Goal: Task Accomplishment & Management: Manage account settings

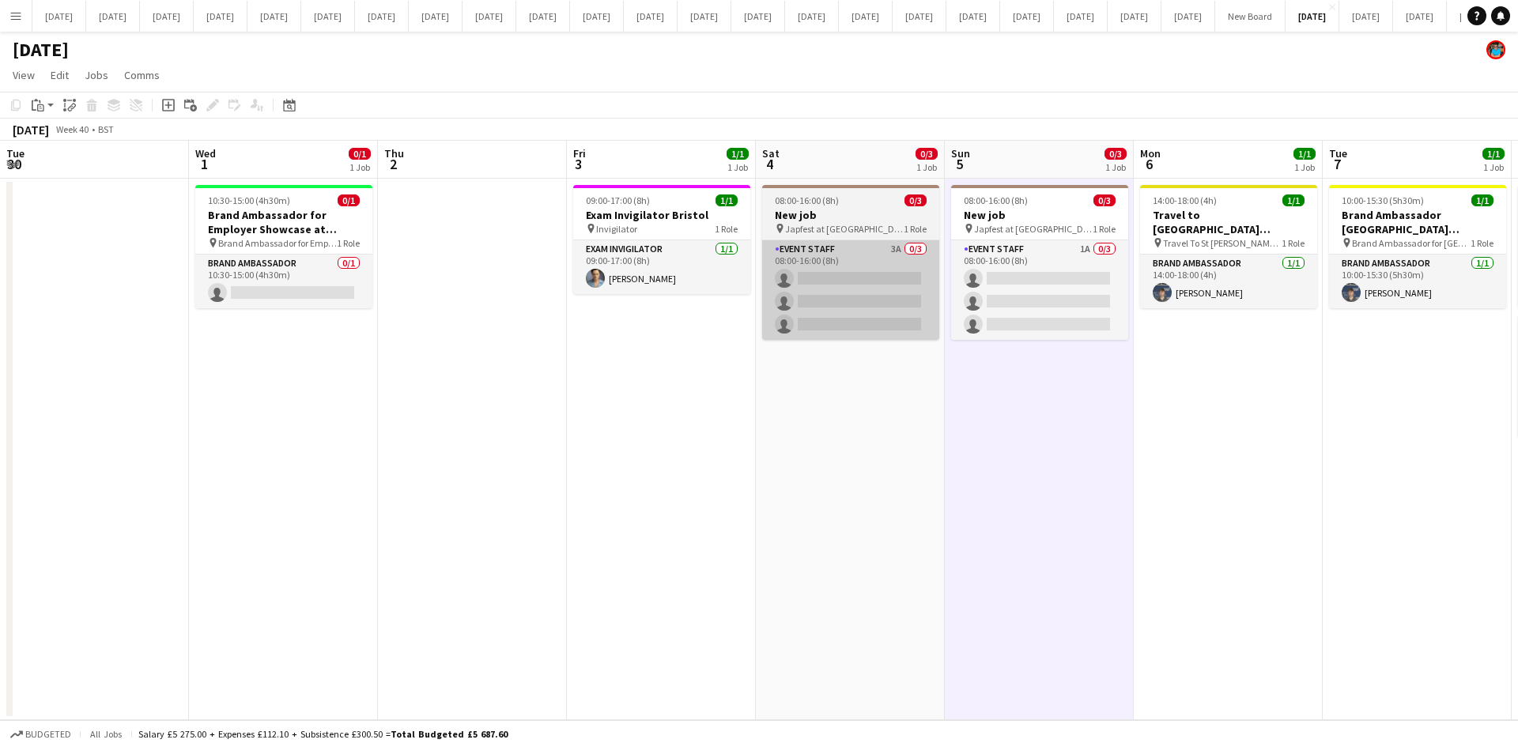
scroll to position [0, 387]
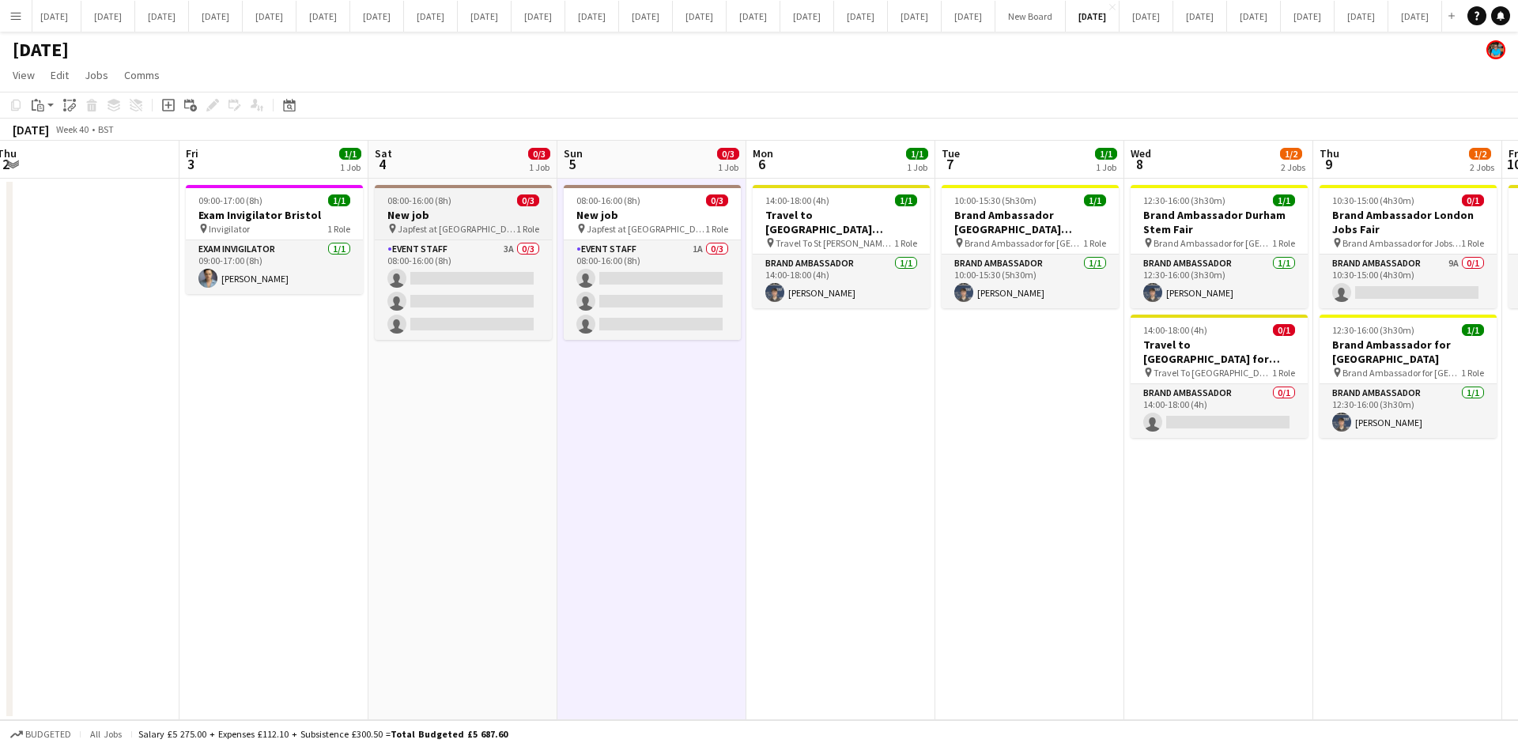
click at [489, 208] on h3 "New job" at bounding box center [463, 215] width 177 height 14
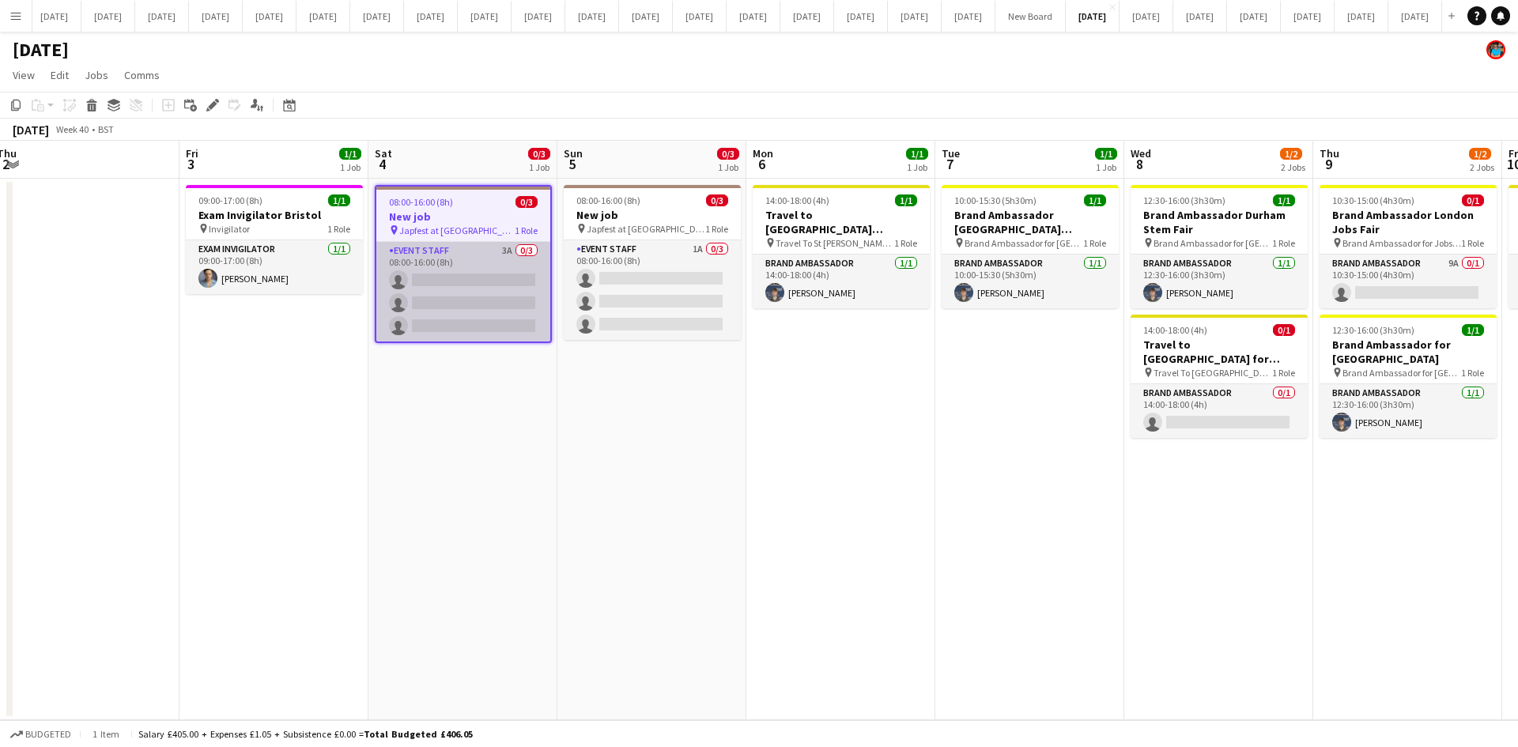
click at [487, 259] on app-card-role "Event Staff 3A 0/3 08:00-16:00 (8h) single-neutral-actions single-neutral-actio…" at bounding box center [463, 292] width 174 height 100
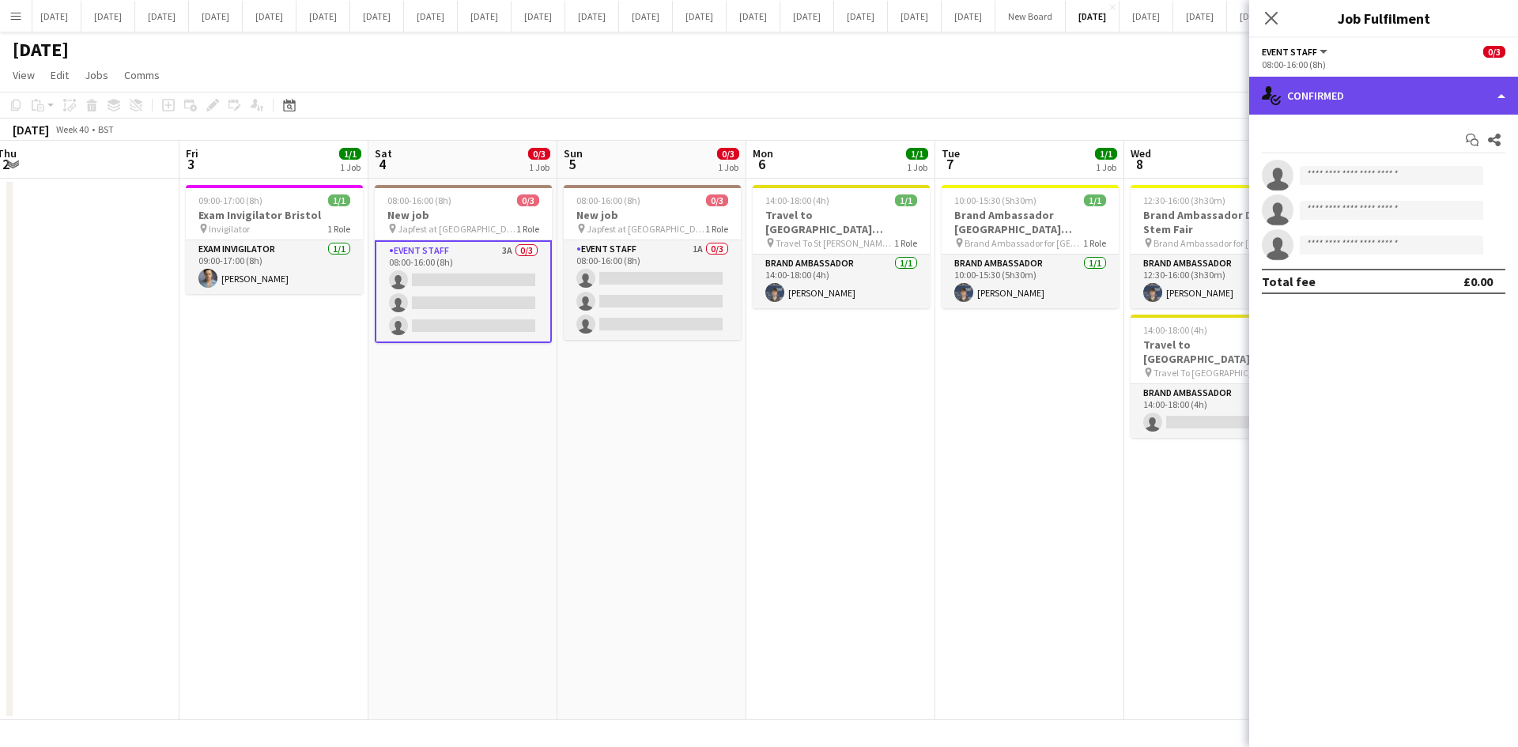
click at [1504, 91] on div "single-neutral-actions-check-2 Confirmed" at bounding box center [1383, 96] width 269 height 38
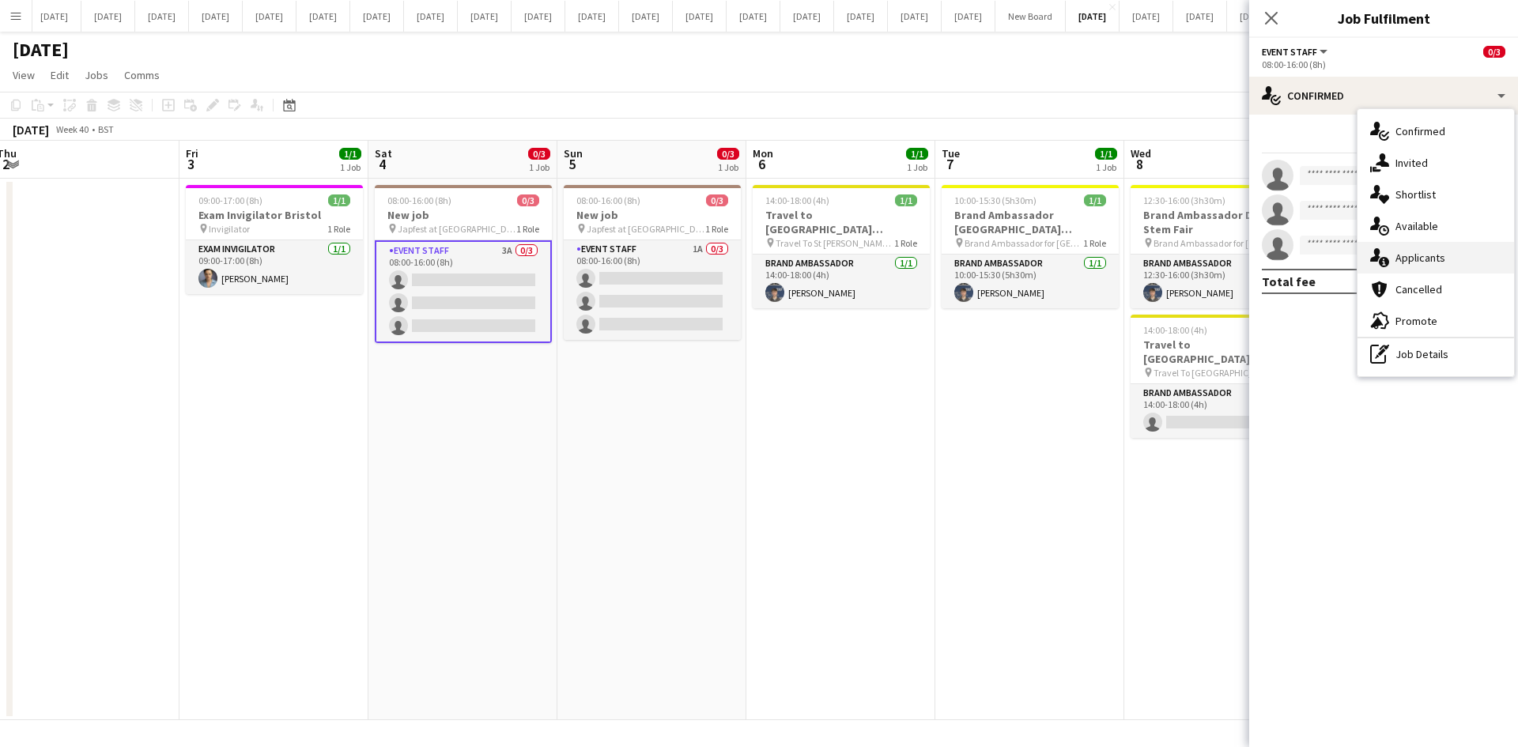
click at [1405, 259] on span "Applicants" at bounding box center [1420, 258] width 50 height 14
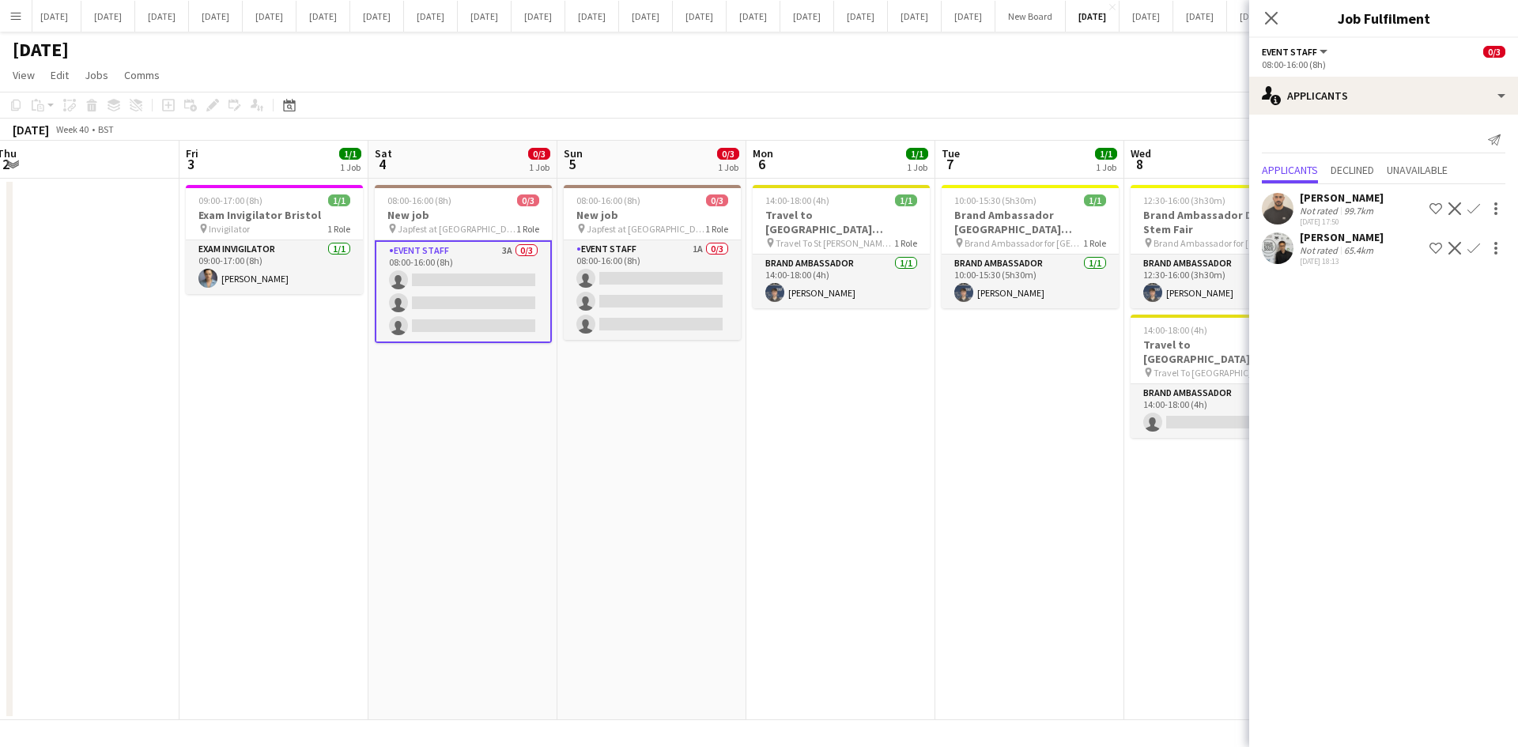
click at [1327, 308] on mat-expansion-panel "users2 Applicants Send notification Applicants Declined Unavailable [PERSON_NAM…" at bounding box center [1383, 431] width 269 height 632
click at [481, 277] on app-card-role "Event Staff 3A 0/3 08:00-16:00 (8h) single-neutral-actions single-neutral-actio…" at bounding box center [463, 291] width 177 height 103
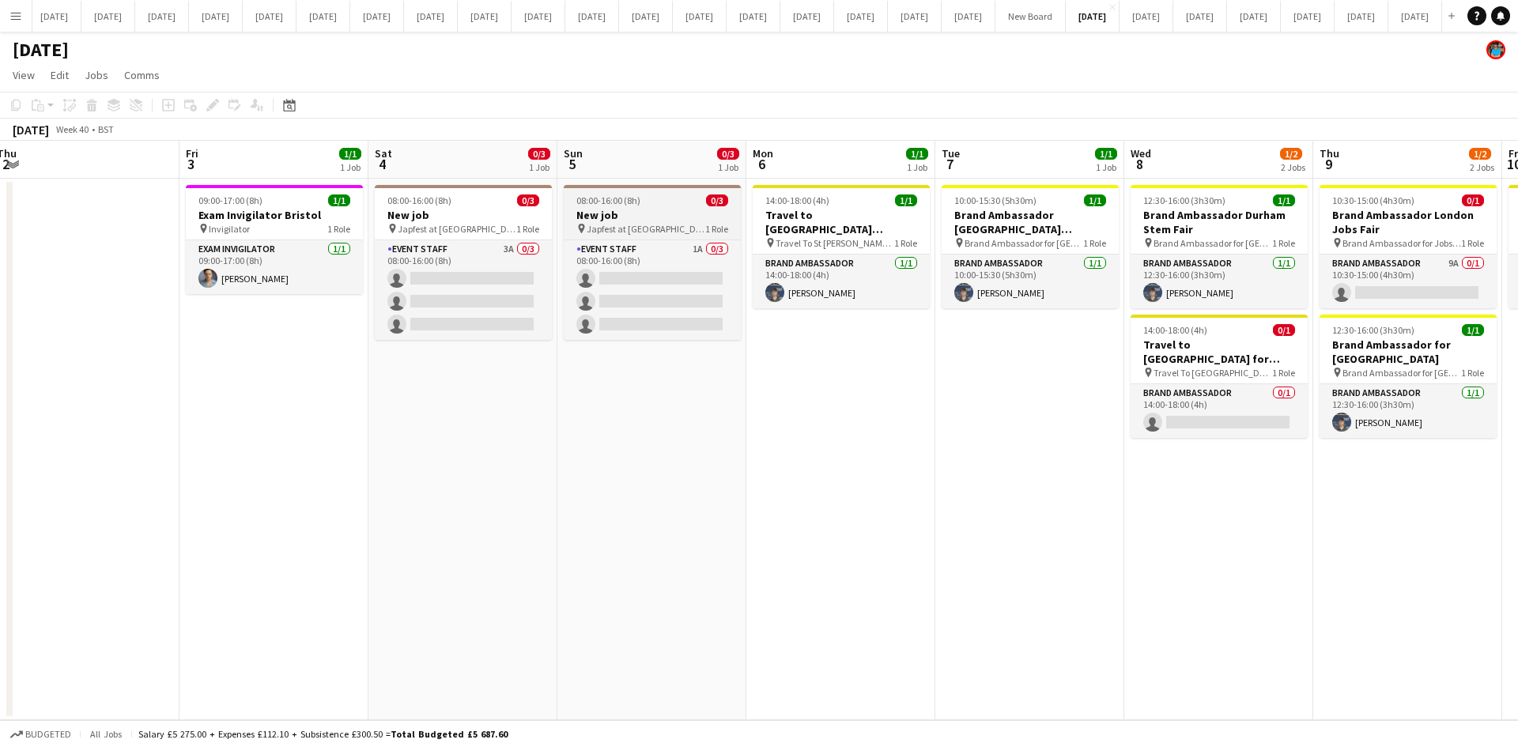
click at [645, 239] on app-job-card "08:00-16:00 (8h) 0/3 New job pin Japfest at [GEOGRAPHIC_DATA] 1 Role Event Staf…" at bounding box center [652, 262] width 177 height 155
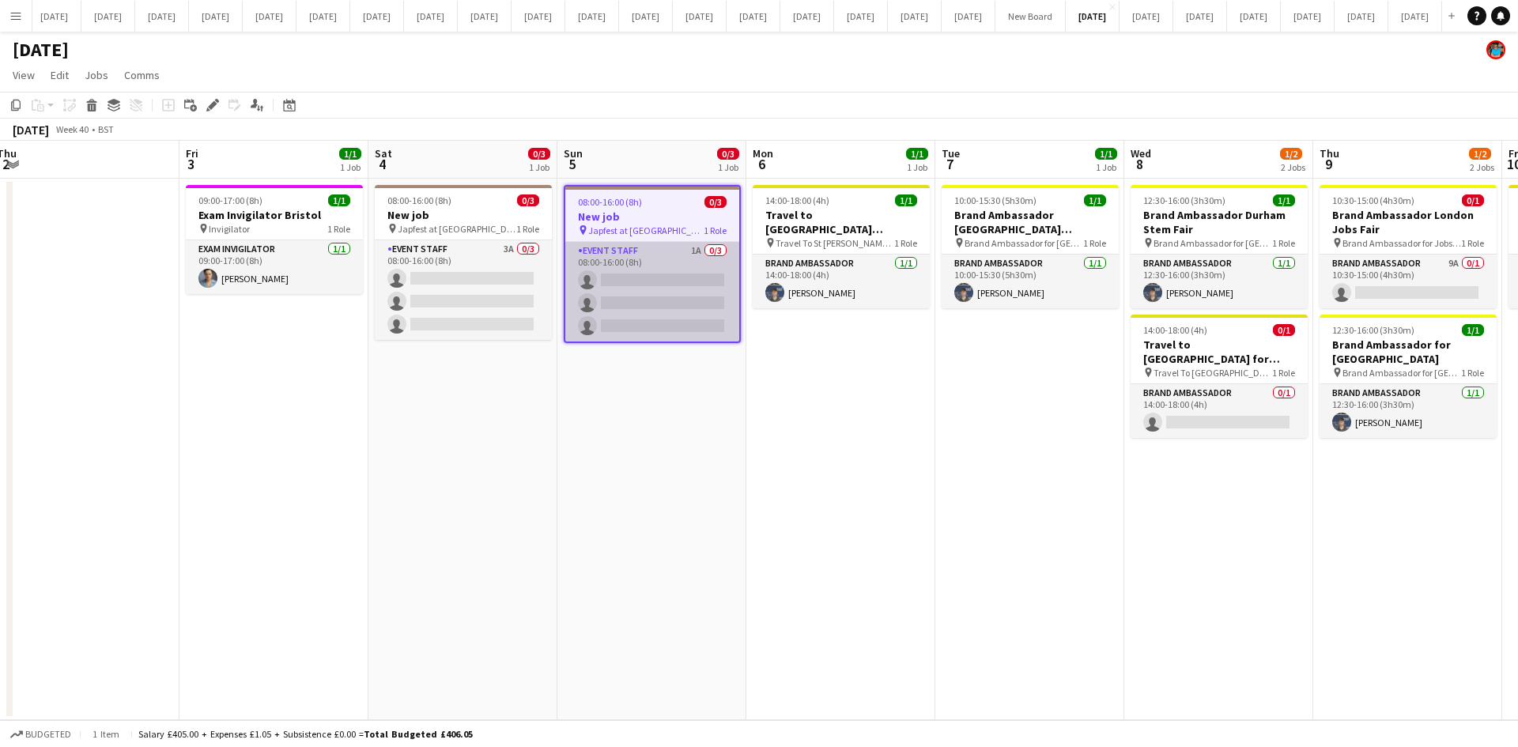
click at [660, 287] on app-card-role "Event Staff 1A 0/3 08:00-16:00 (8h) single-neutral-actions single-neutral-actio…" at bounding box center [652, 292] width 174 height 100
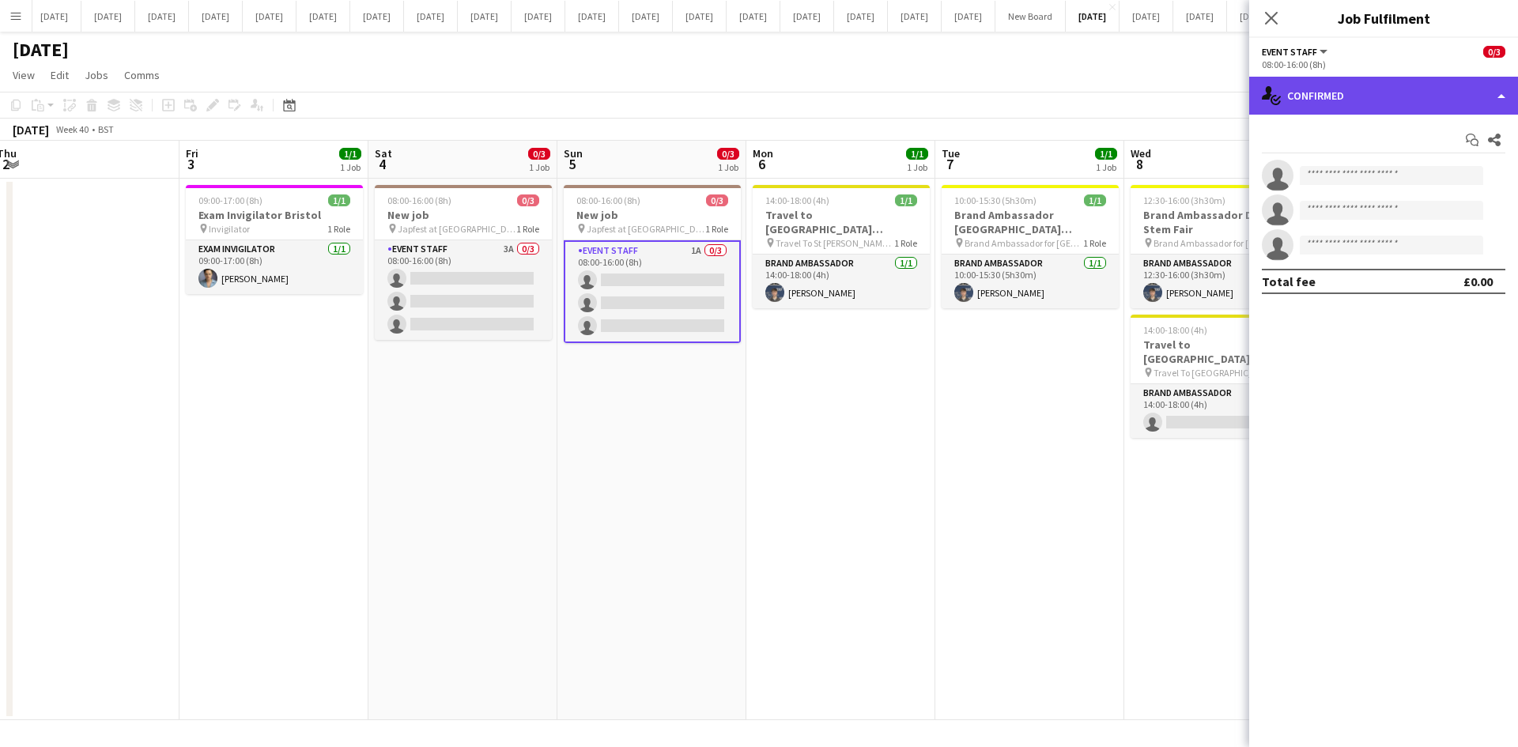
click at [1494, 91] on div "single-neutral-actions-check-2 Confirmed" at bounding box center [1383, 96] width 269 height 38
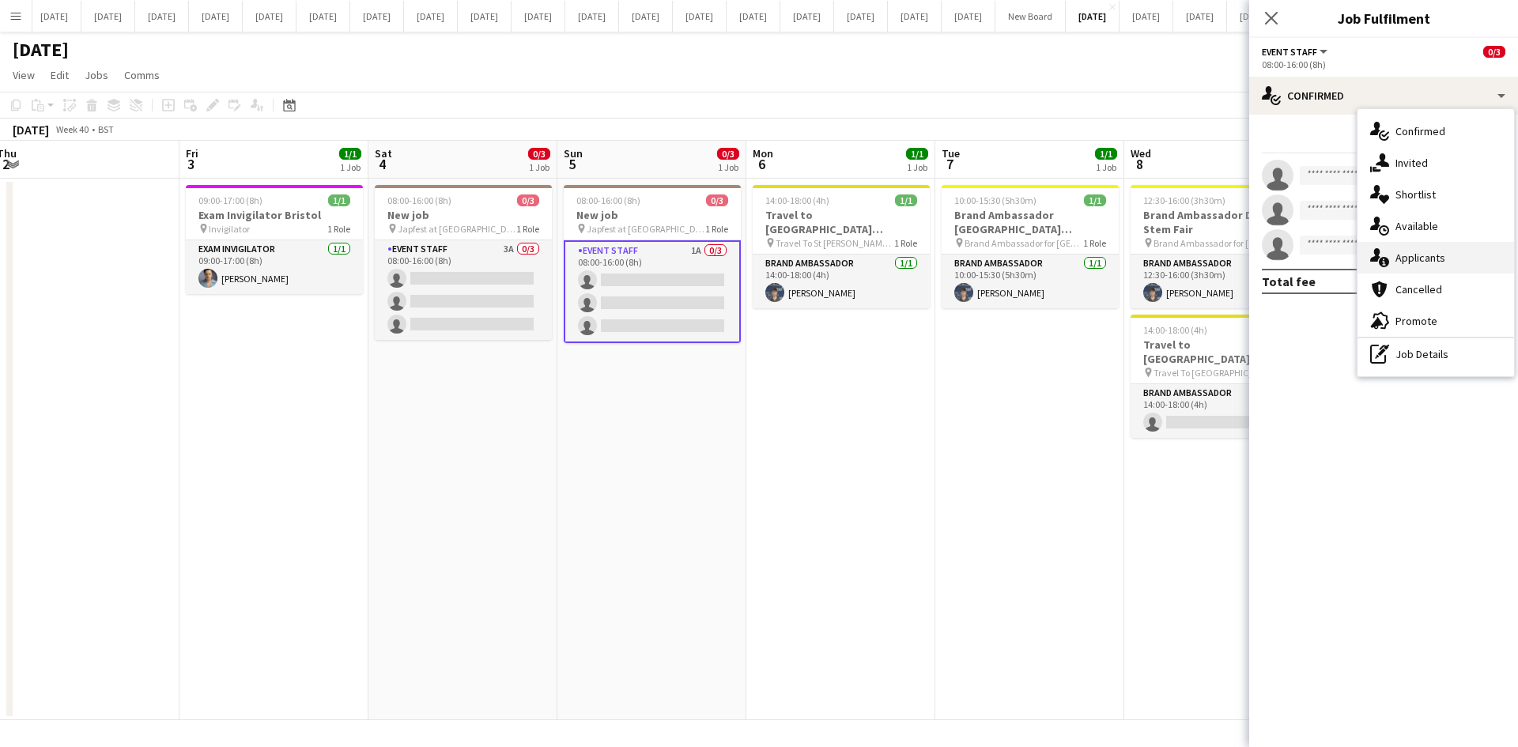
click at [1431, 257] on span "Applicants" at bounding box center [1420, 258] width 50 height 14
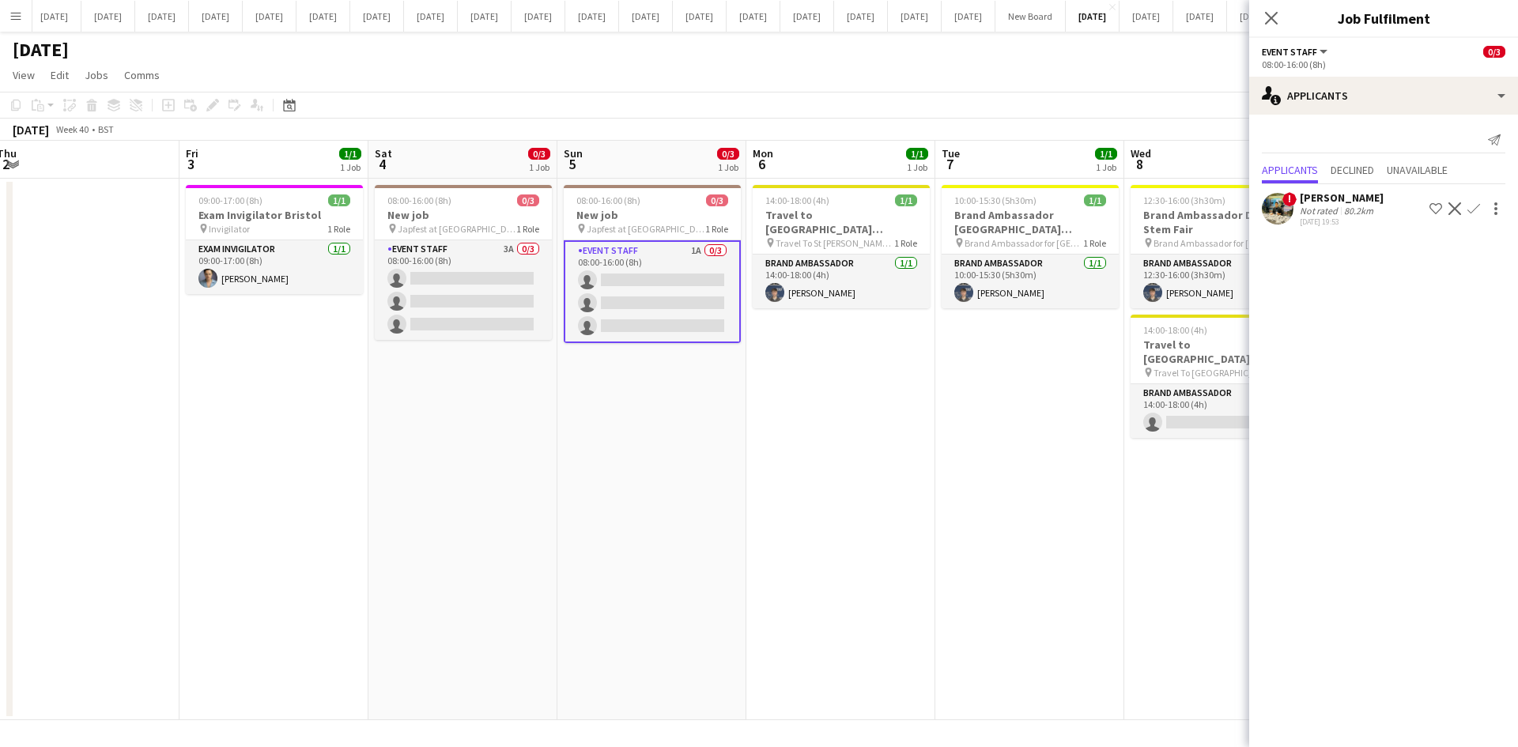
click at [489, 408] on app-date-cell "08:00-16:00 (8h) 0/3 New job pin Japfest at [GEOGRAPHIC_DATA] 1 Role Event Staf…" at bounding box center [462, 450] width 189 height 542
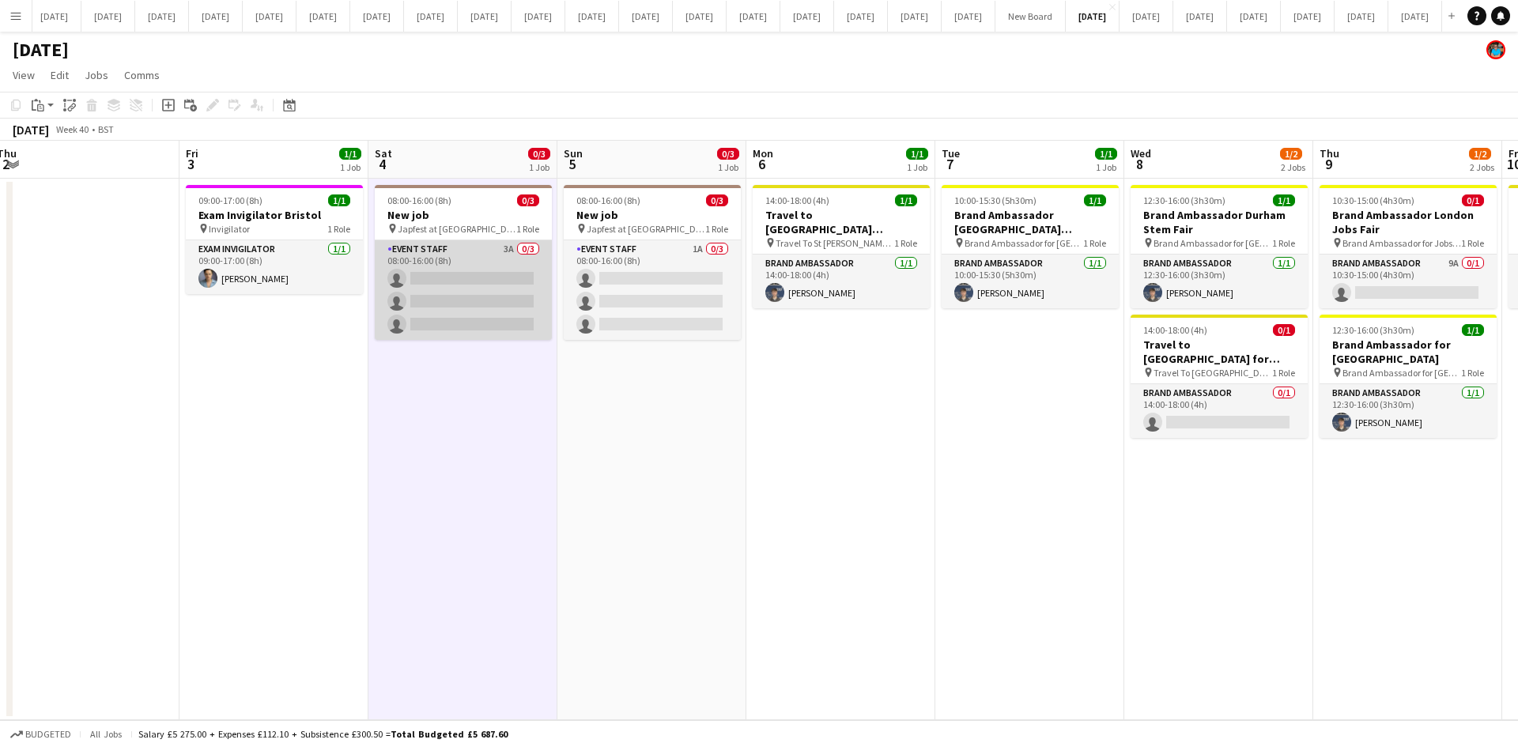
click at [466, 274] on app-card-role "Event Staff 3A 0/3 08:00-16:00 (8h) single-neutral-actions single-neutral-actio…" at bounding box center [463, 290] width 177 height 100
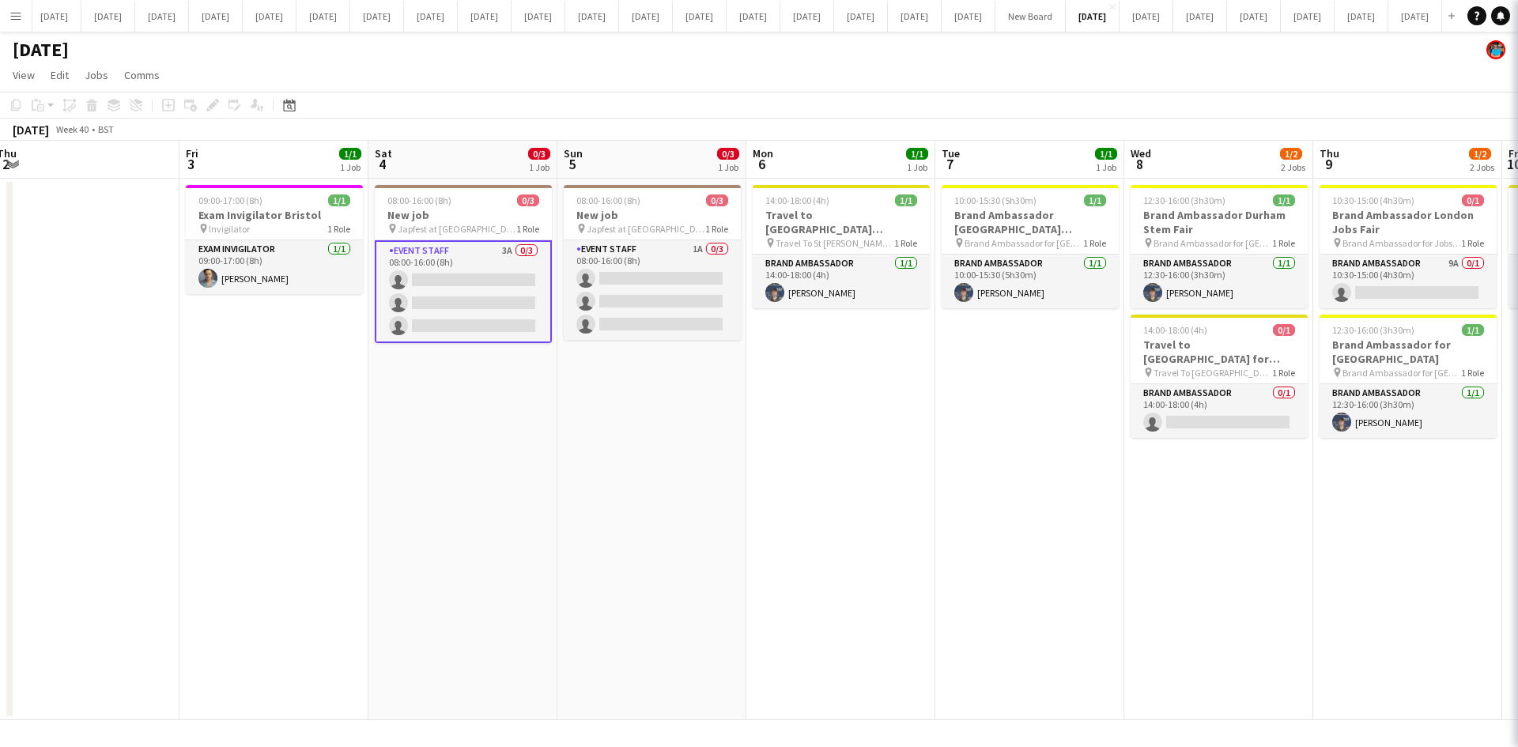
scroll to position [0, 387]
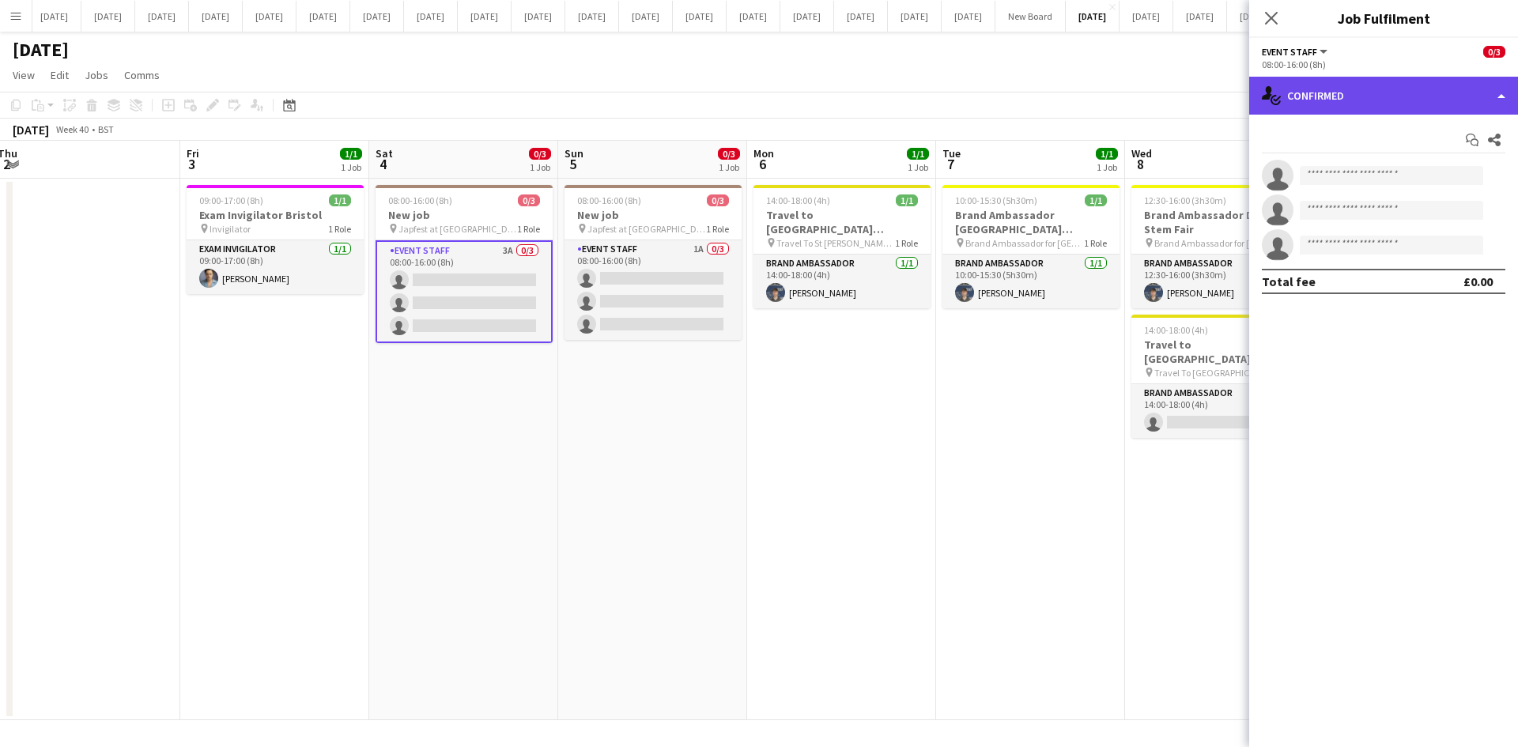
click at [1500, 100] on div "single-neutral-actions-check-2 Confirmed" at bounding box center [1383, 96] width 269 height 38
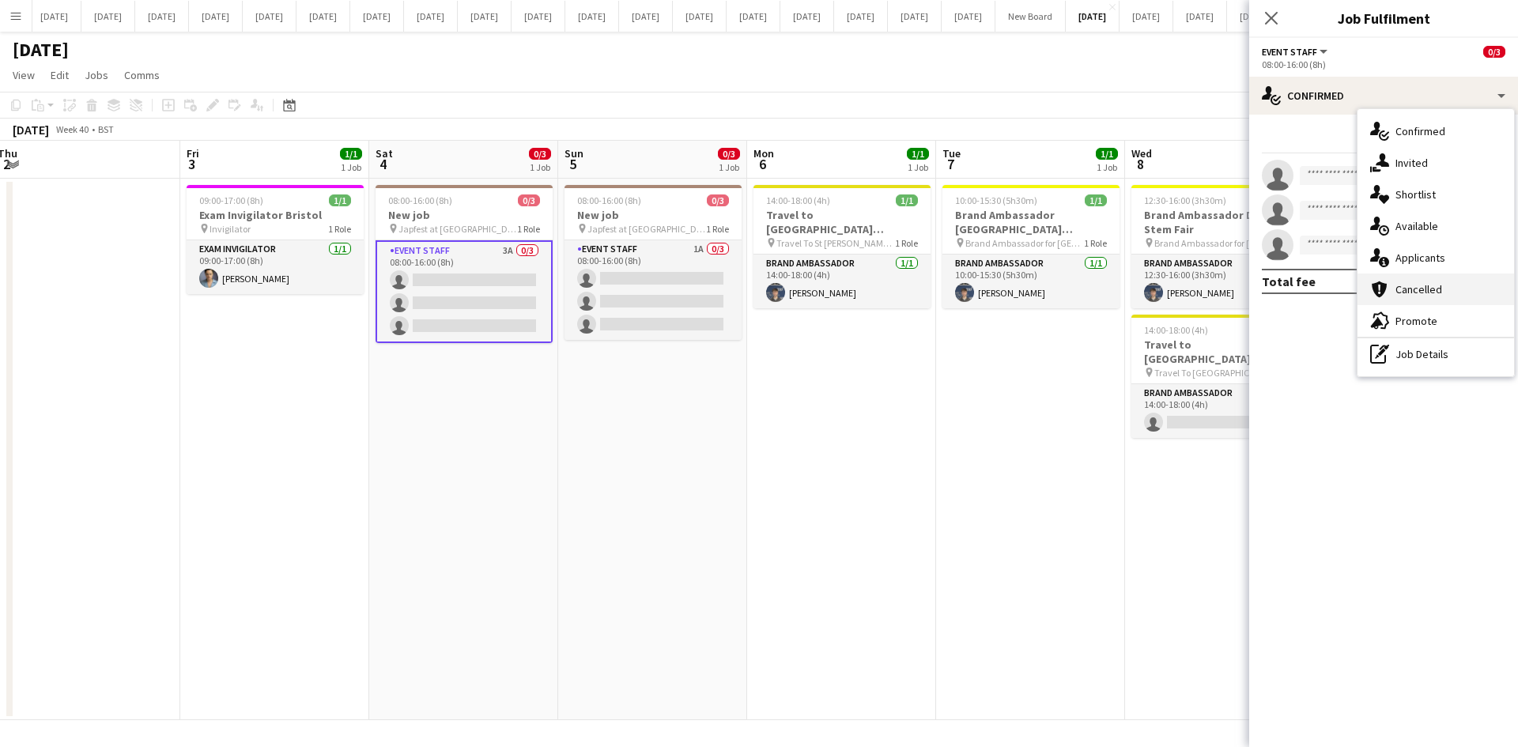
click at [1431, 291] on span "Cancelled" at bounding box center [1418, 289] width 47 height 14
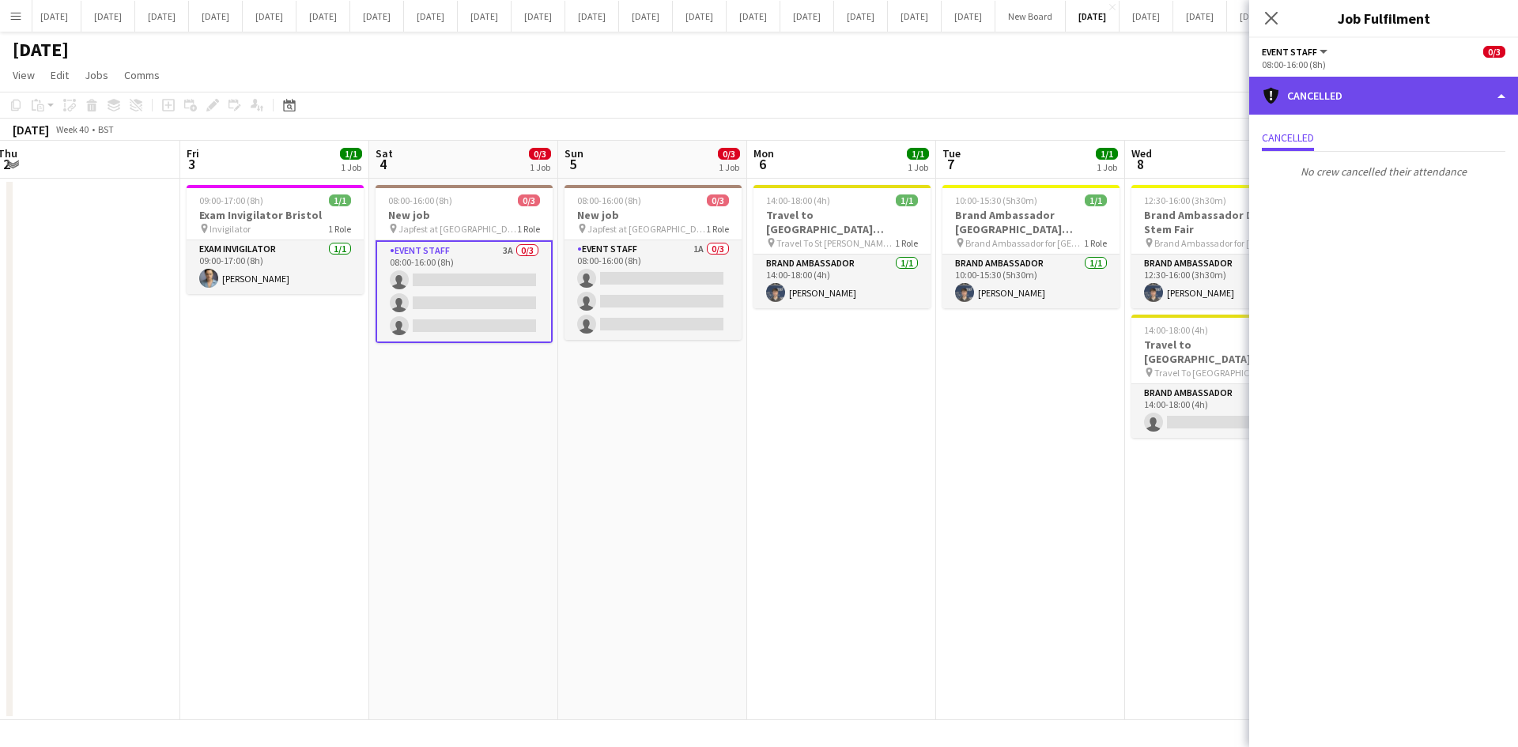
click at [1502, 95] on div "cancellation Cancelled" at bounding box center [1383, 96] width 269 height 38
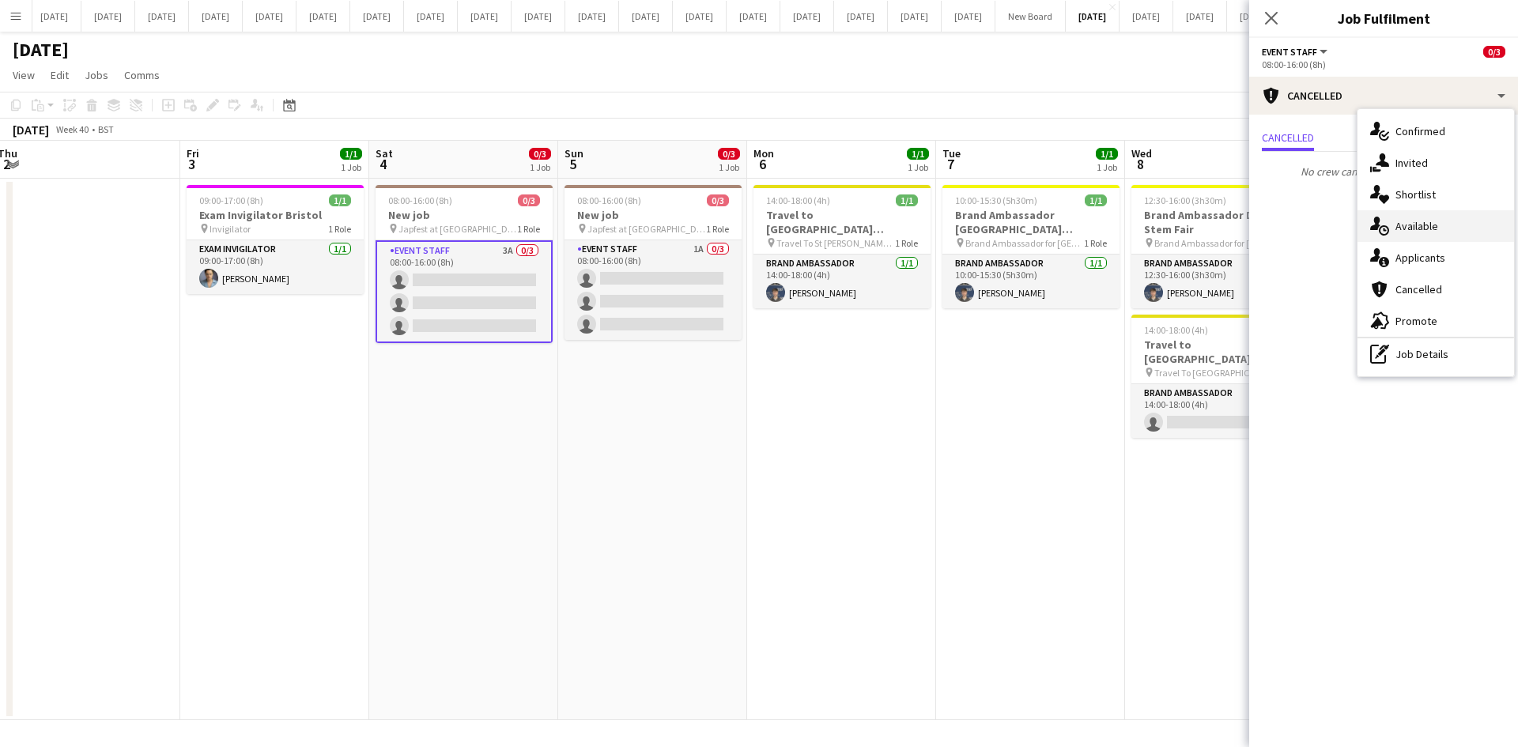
click at [1417, 226] on span "Available" at bounding box center [1416, 226] width 43 height 14
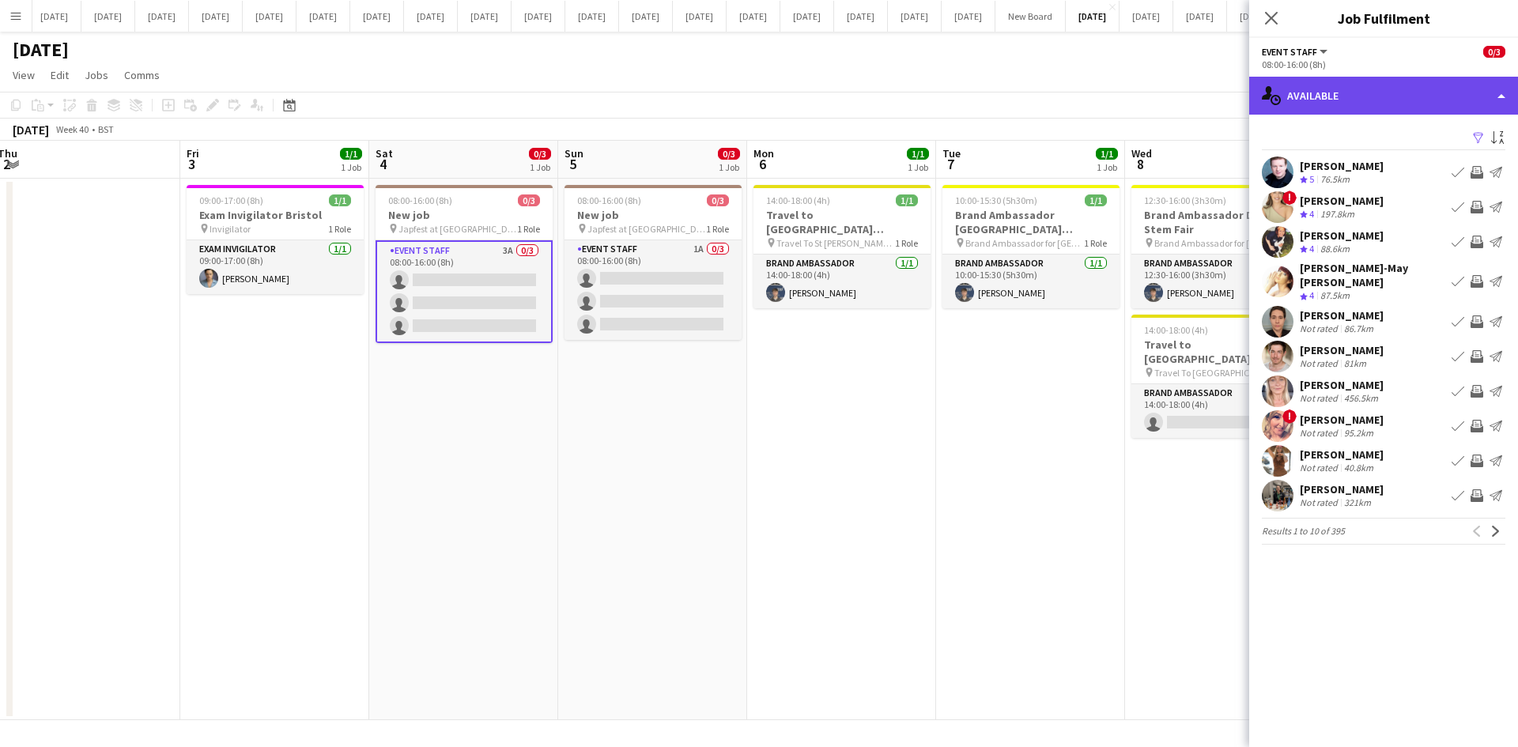
click at [1499, 94] on div "single-neutral-actions-upload Available" at bounding box center [1383, 96] width 269 height 38
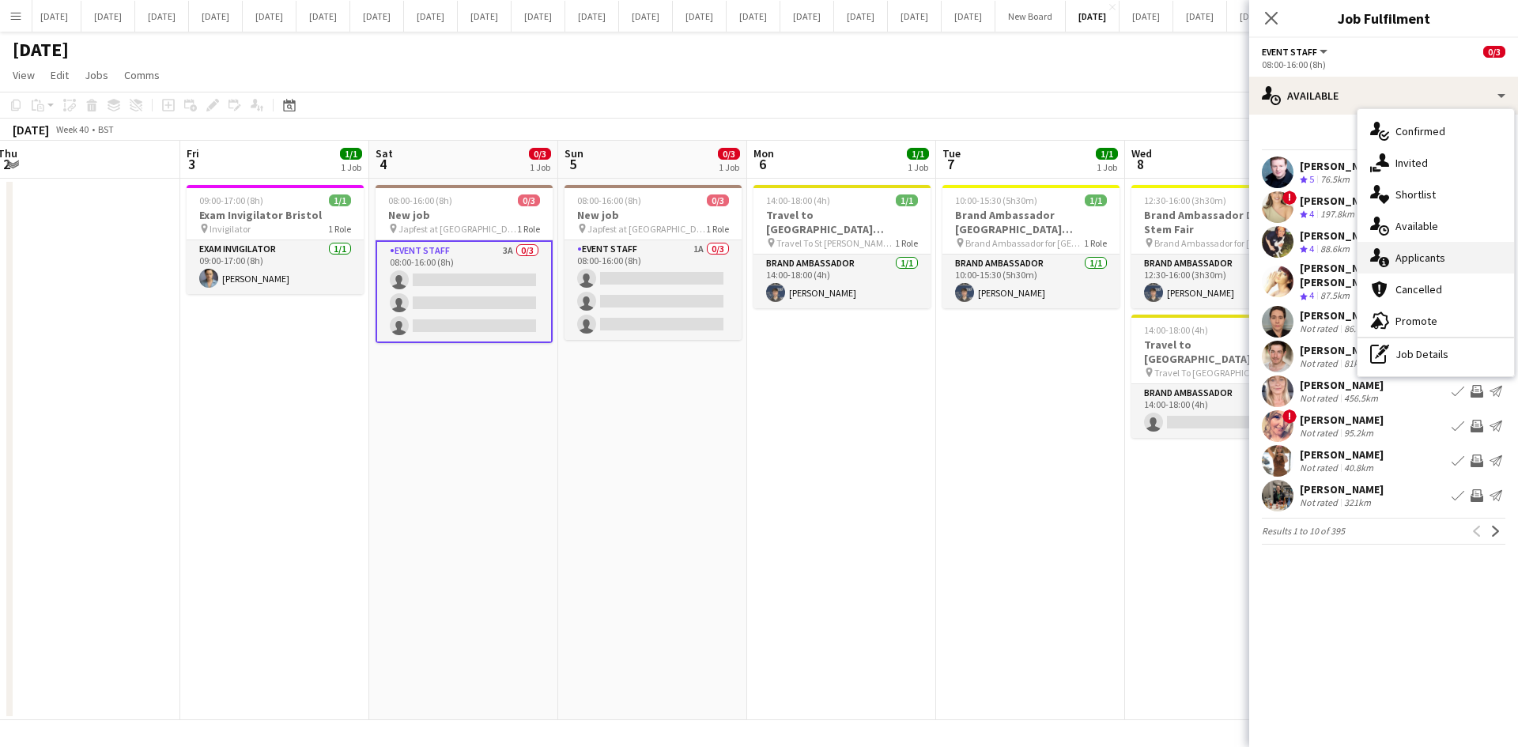
click at [1452, 251] on div "single-neutral-actions-information Applicants" at bounding box center [1435, 258] width 157 height 32
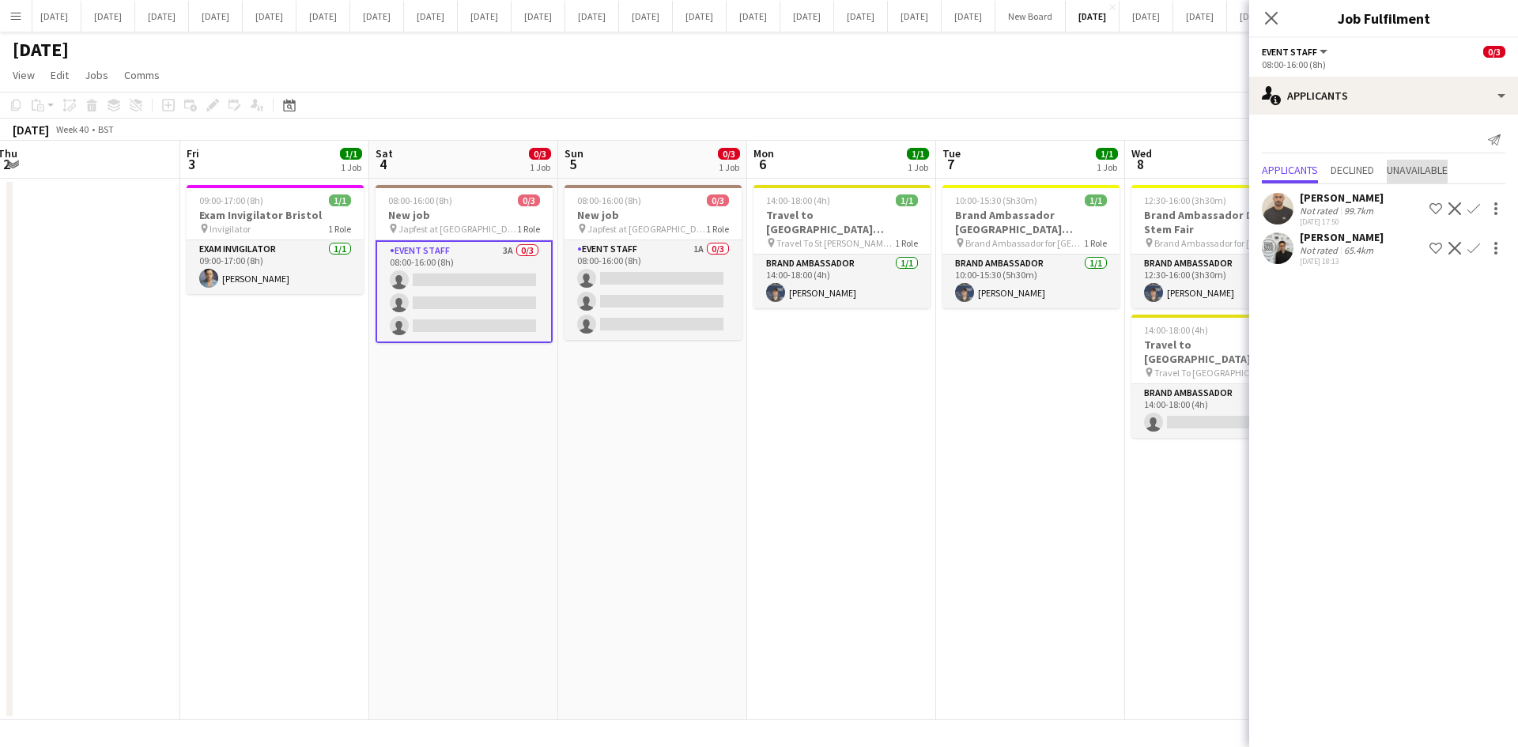
click at [1402, 168] on span "Unavailable" at bounding box center [1417, 169] width 61 height 11
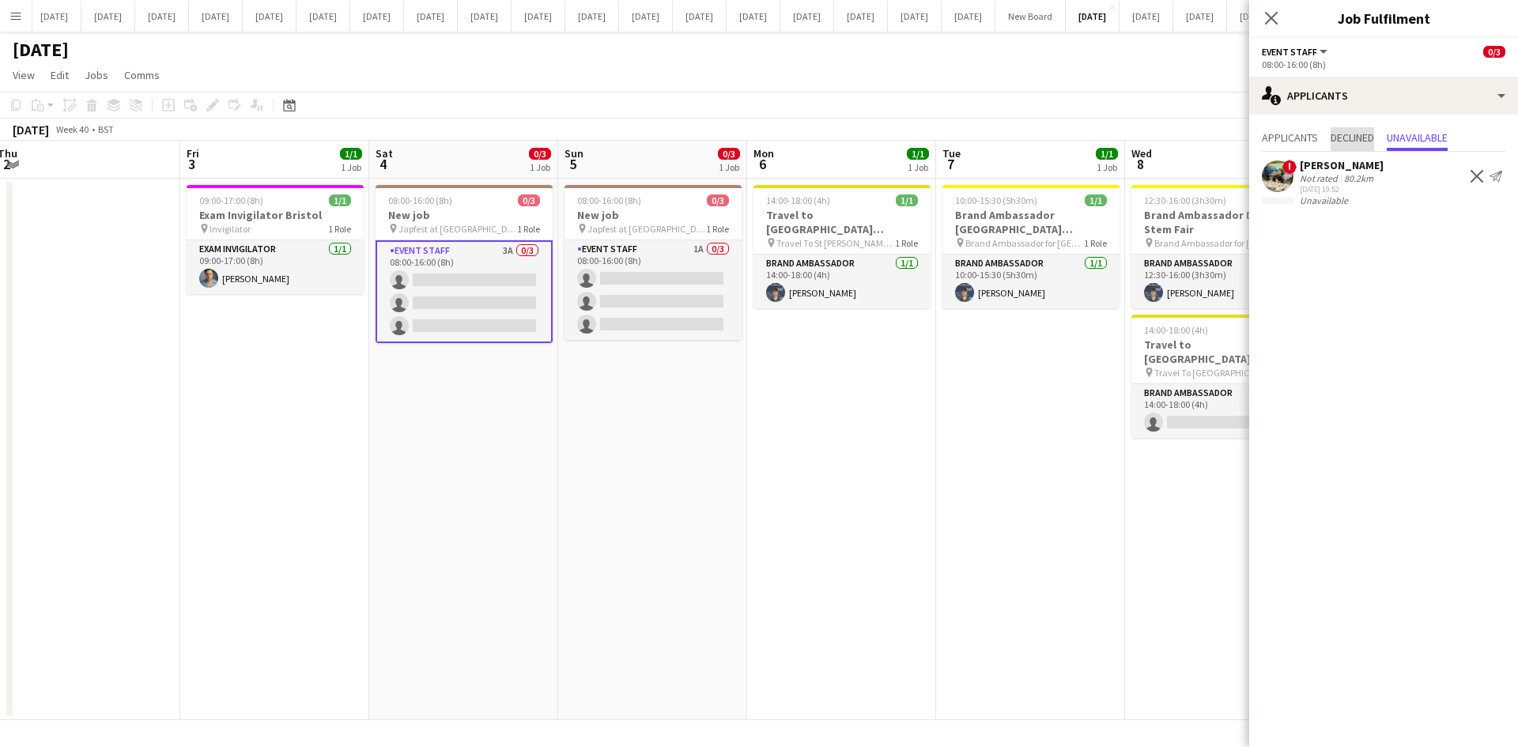
click at [1347, 137] on span "Declined" at bounding box center [1351, 137] width 43 height 11
click at [1292, 138] on span "Applicants" at bounding box center [1290, 137] width 56 height 11
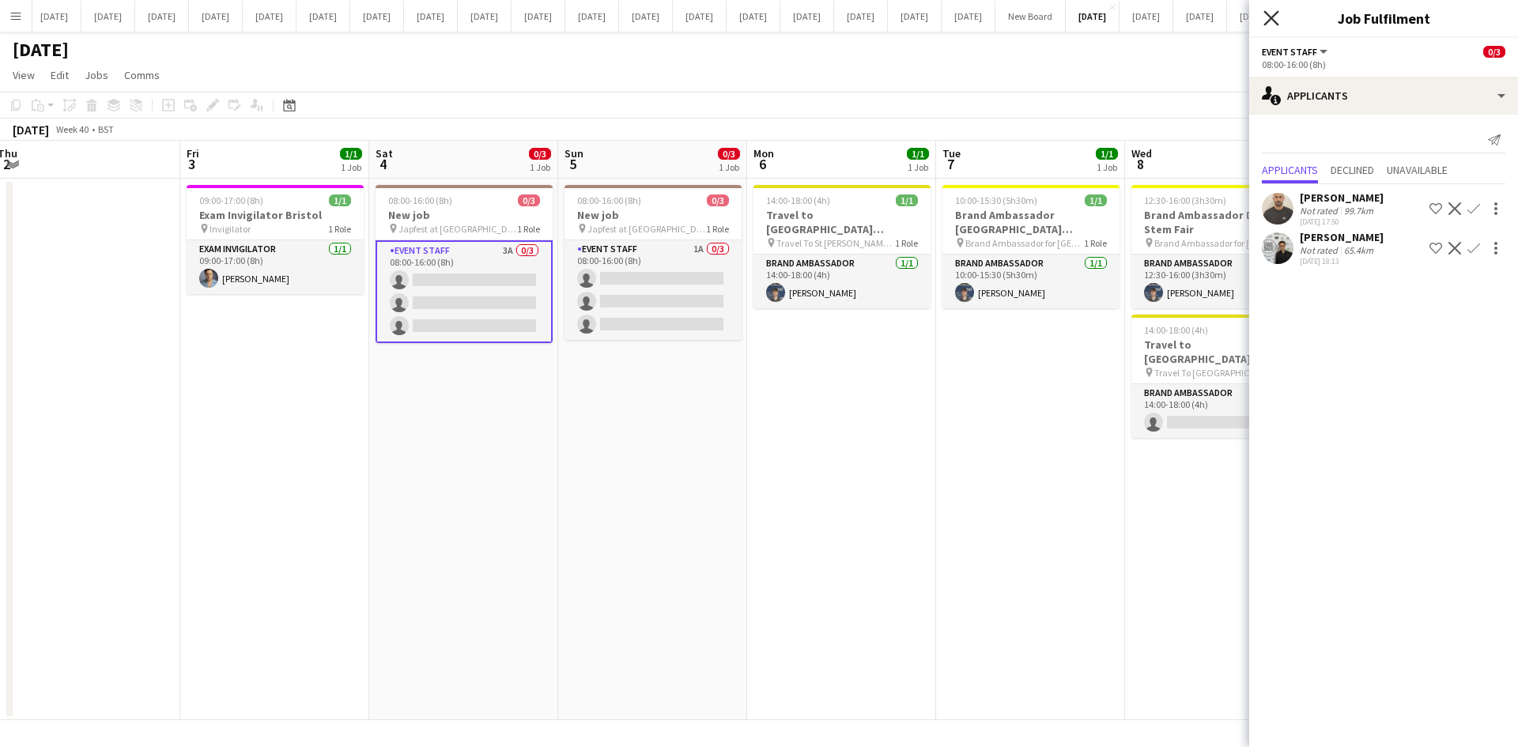
click at [1273, 22] on icon "Close pop-in" at bounding box center [1270, 17] width 15 height 15
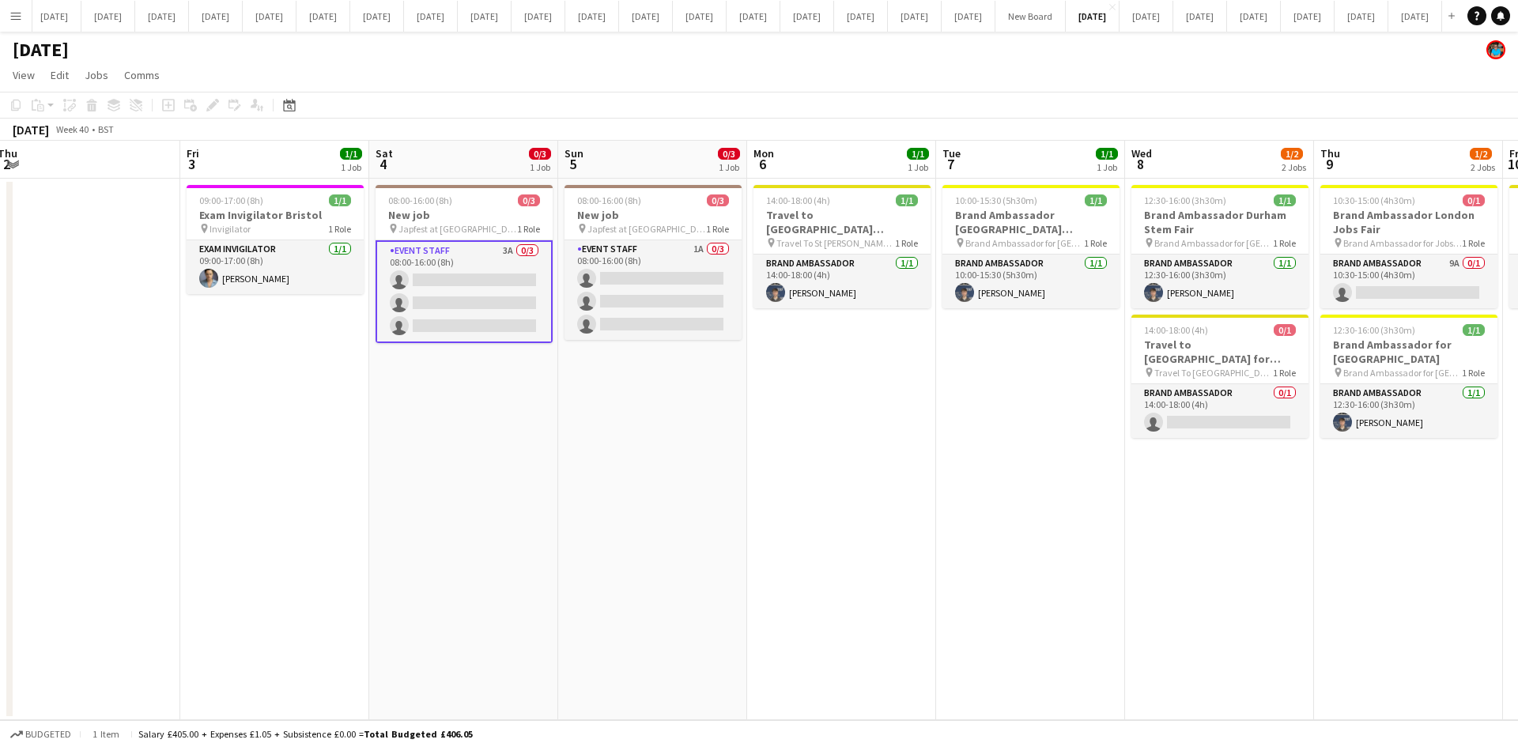
click at [949, 520] on app-date-cell "10:00-15:30 (5h30m) 1/1 Brand Ambassador [GEOGRAPHIC_DATA][PERSON_NAME] Jobs Fa…" at bounding box center [1030, 450] width 189 height 542
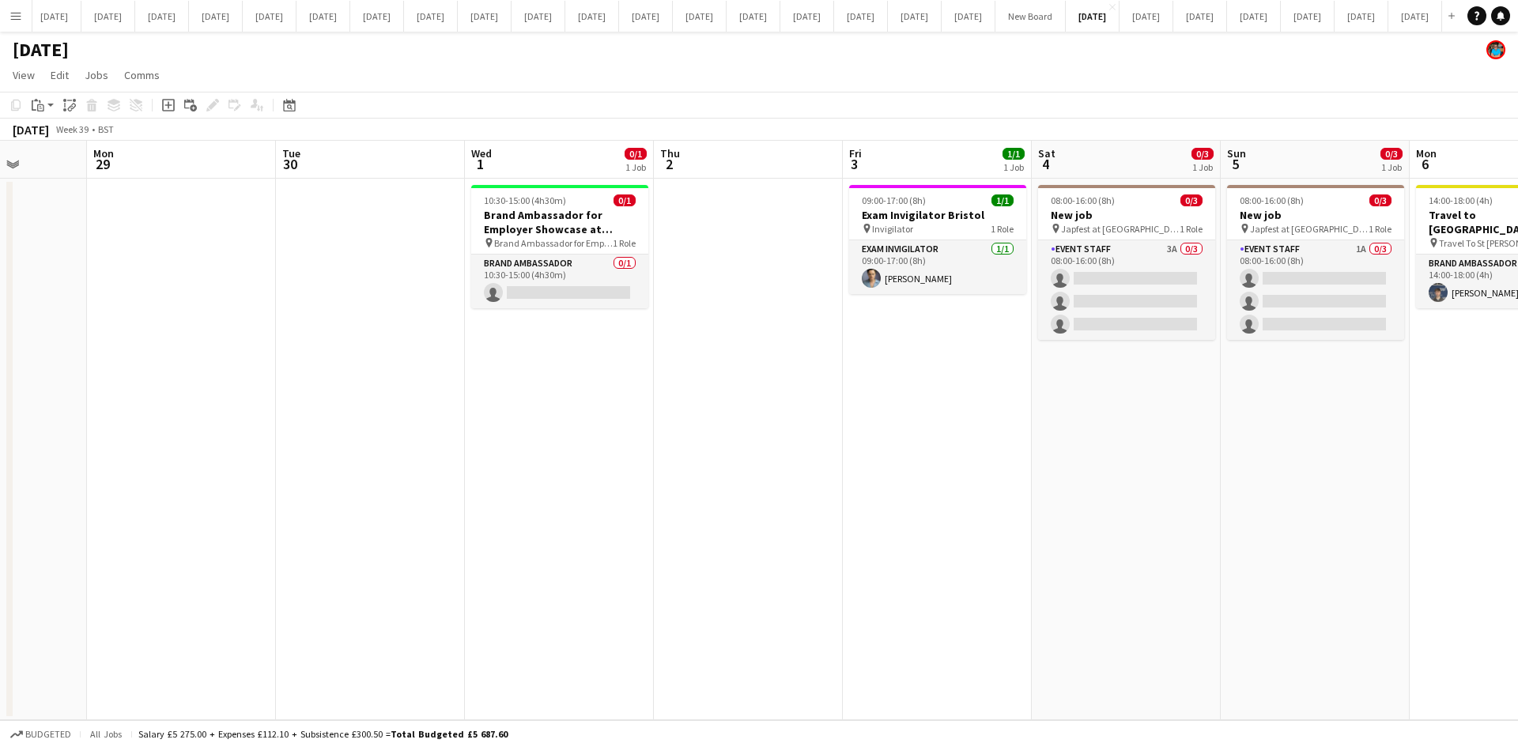
scroll to position [0, 478]
click at [1174, 482] on app-date-cell "08:00-16:00 (8h) 0/3 New job pin Japfest at [GEOGRAPHIC_DATA] 1 Role Event Staf…" at bounding box center [1127, 450] width 189 height 542
